Goal: Check status: Check status

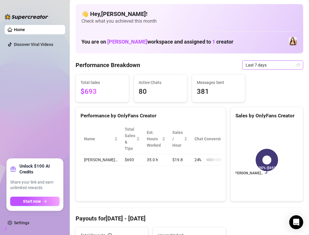
click at [280, 67] on span "Last 7 days" at bounding box center [273, 65] width 54 height 9
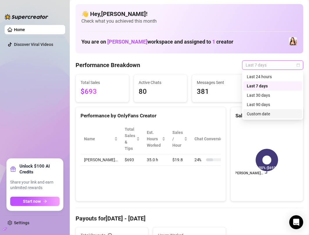
click at [268, 113] on div "Custom date" at bounding box center [273, 114] width 52 height 6
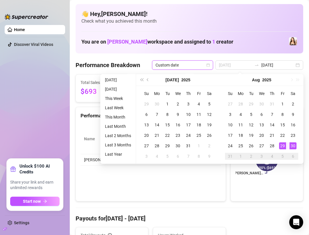
type input "[DATE]"
click at [291, 146] on div "30" at bounding box center [292, 145] width 7 height 7
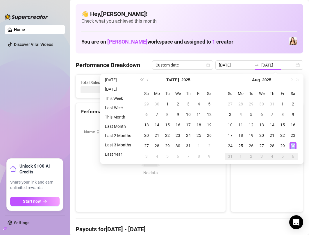
type input "[DATE]"
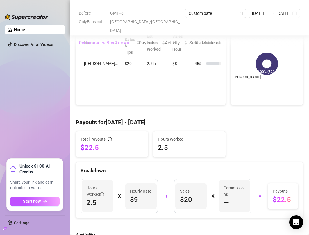
scroll to position [89, 0]
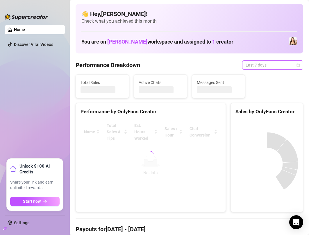
click at [293, 63] on span "Last 7 days" at bounding box center [273, 65] width 54 height 9
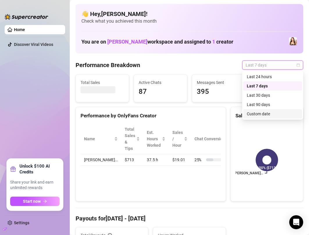
click at [267, 114] on div "Custom date" at bounding box center [273, 114] width 52 height 6
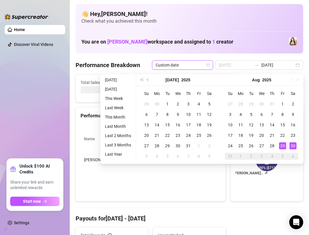
type input "[DATE]"
click at [294, 147] on div "30" at bounding box center [292, 145] width 7 height 7
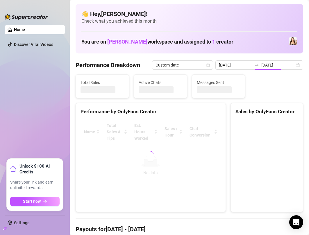
type input "[DATE]"
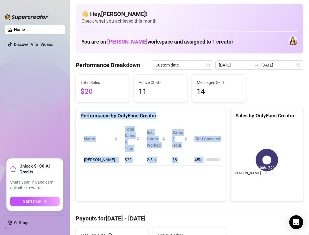
drag, startPoint x: 273, startPoint y: 106, endPoint x: 206, endPoint y: 73, distance: 74.6
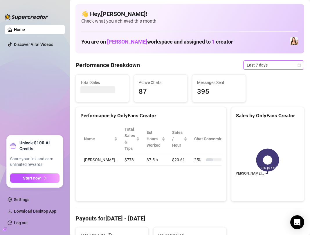
click at [292, 66] on span "Last 7 days" at bounding box center [274, 65] width 54 height 9
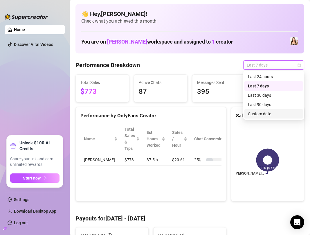
click at [273, 115] on div "Custom date" at bounding box center [274, 114] width 52 height 6
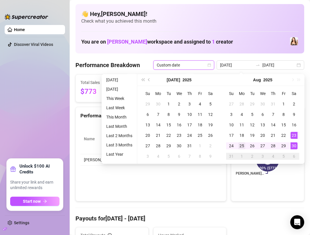
type input "[DATE]"
click at [243, 144] on div "25" at bounding box center [242, 145] width 7 height 7
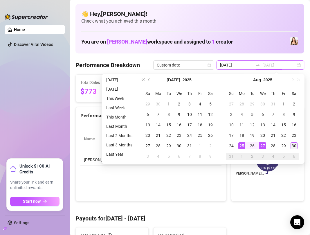
type input "[DATE]"
click at [295, 145] on div "30" at bounding box center [294, 145] width 7 height 7
type input "[DATE]"
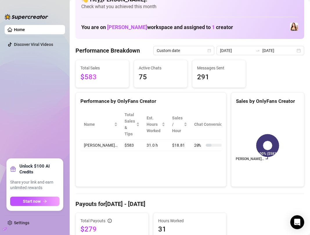
scroll to position [12, 0]
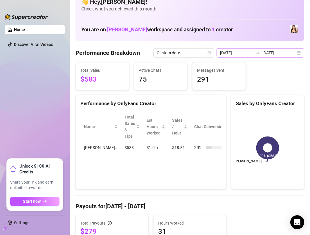
click at [301, 55] on div "[DATE] [DATE]" at bounding box center [261, 52] width 88 height 9
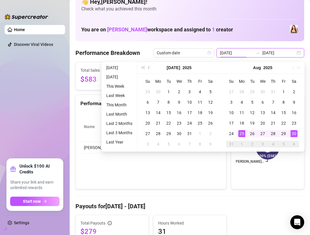
type input "[DATE]"
click at [296, 131] on div "30" at bounding box center [294, 133] width 7 height 7
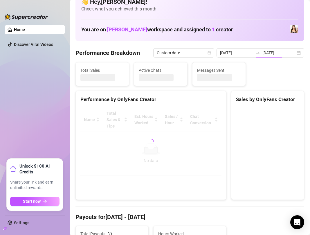
type input "[DATE]"
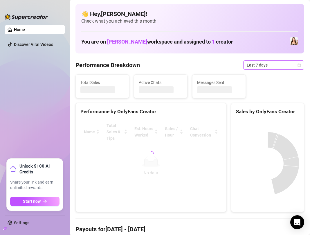
click at [277, 68] on span "Last 7 days" at bounding box center [274, 65] width 54 height 9
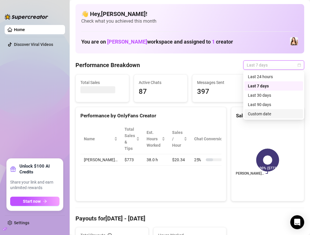
click at [270, 115] on div "Custom date" at bounding box center [274, 114] width 52 height 6
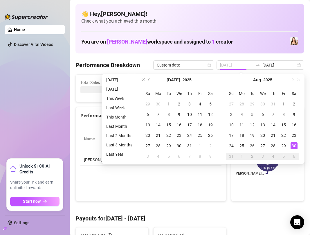
click at [293, 145] on div "30" at bounding box center [294, 145] width 7 height 7
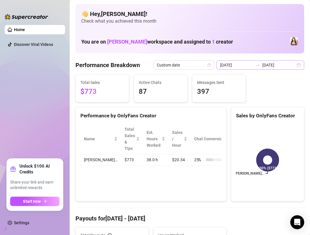
click at [300, 65] on div "2025-08-23 2025-08-30" at bounding box center [261, 64] width 88 height 9
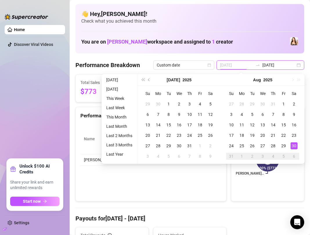
type input "[DATE]"
click at [294, 145] on div "30" at bounding box center [294, 145] width 7 height 7
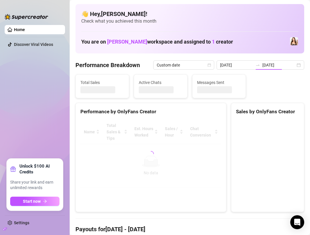
type input "[DATE]"
